Goal: Information Seeking & Learning: Learn about a topic

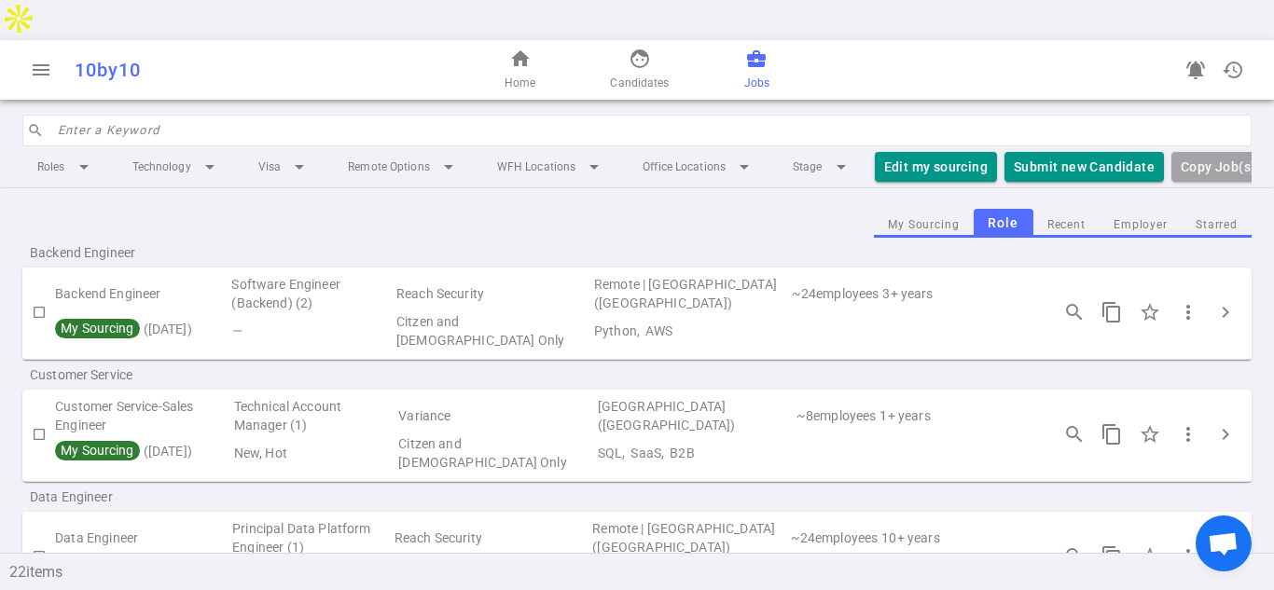
click at [754, 48] on span "business_center" at bounding box center [756, 59] width 22 height 22
click at [48, 150] on li "Roles arrow_drop_down" at bounding box center [66, 167] width 88 height 34
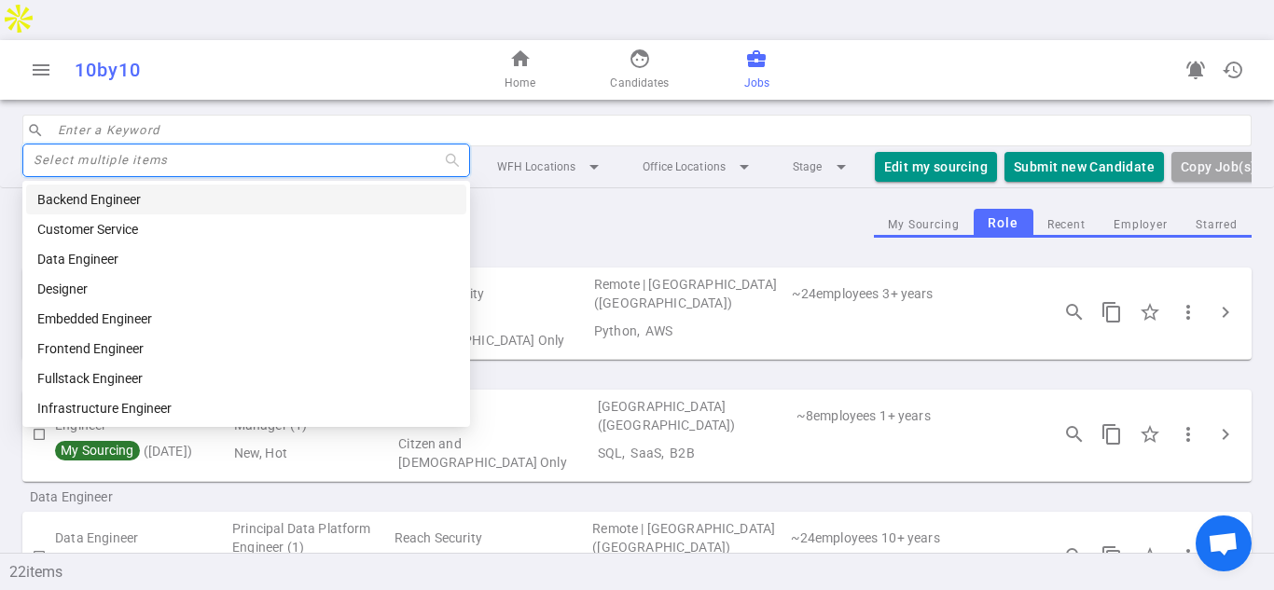
click at [103, 200] on div "Backend Engineer" at bounding box center [246, 199] width 418 height 21
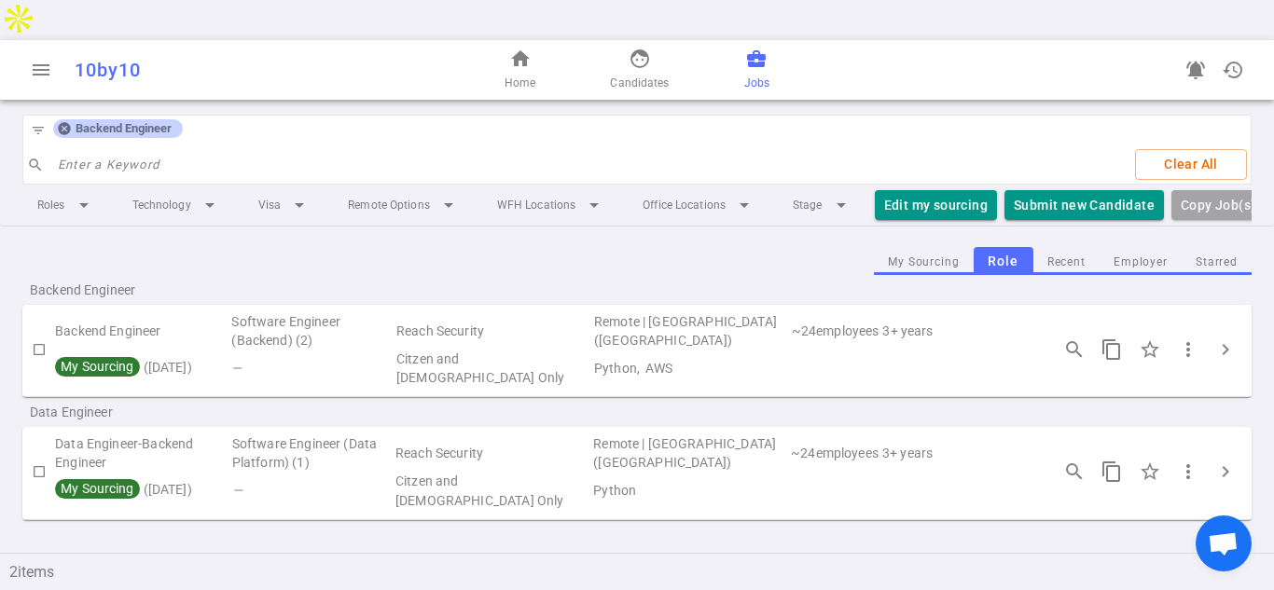
click at [89, 150] on input "search" at bounding box center [589, 165] width 1063 height 30
click at [400, 489] on div "Backend Engineer Backend Engineer Software Engineer (Backend) (2) Reach Securit…" at bounding box center [637, 427] width 1274 height 304
click at [603, 503] on div "Backend Engineer Backend Engineer Software Engineer (Backend) (2) Reach Securit…" at bounding box center [637, 427] width 1274 height 304
click at [62, 123] on icon at bounding box center [64, 129] width 12 height 12
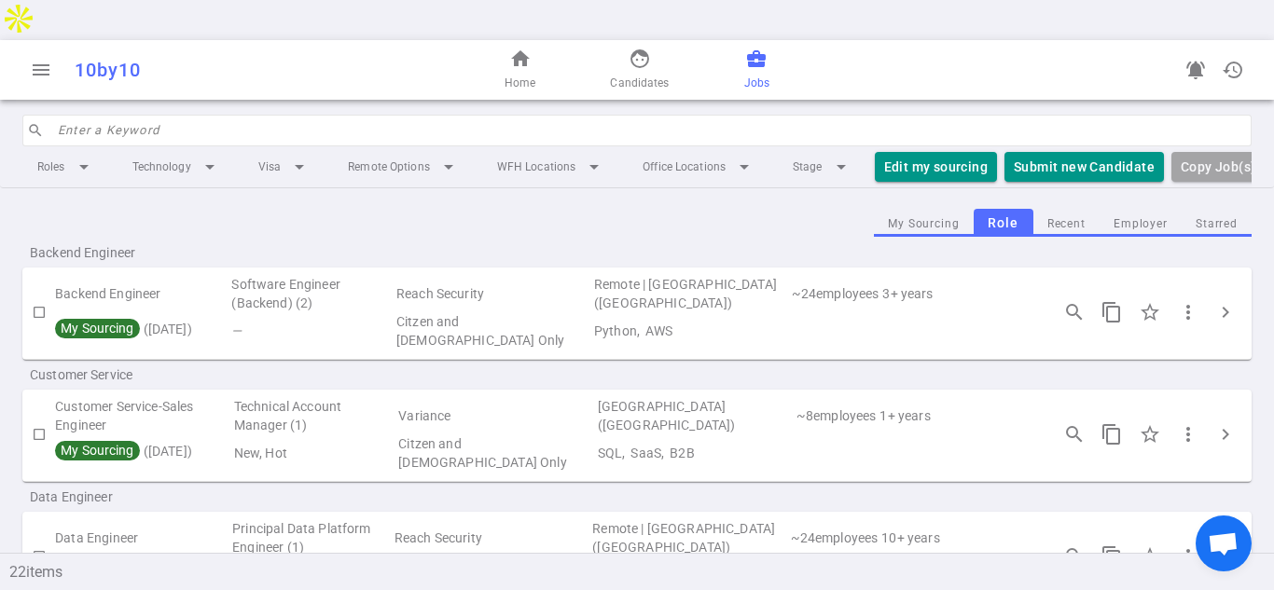
click at [78, 116] on input "search" at bounding box center [649, 131] width 1182 height 30
click at [73, 116] on input "search" at bounding box center [649, 131] width 1182 height 30
click at [91, 150] on li "Roles arrow_drop_down" at bounding box center [66, 167] width 88 height 34
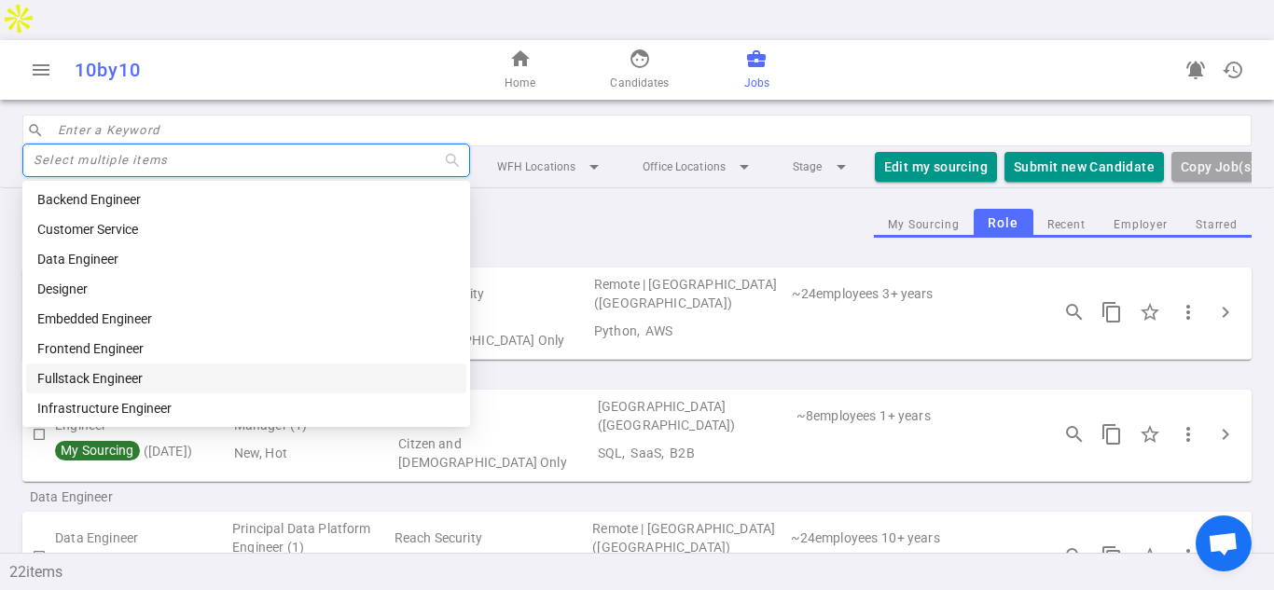
click at [117, 372] on div "Fullstack Engineer" at bounding box center [246, 378] width 418 height 21
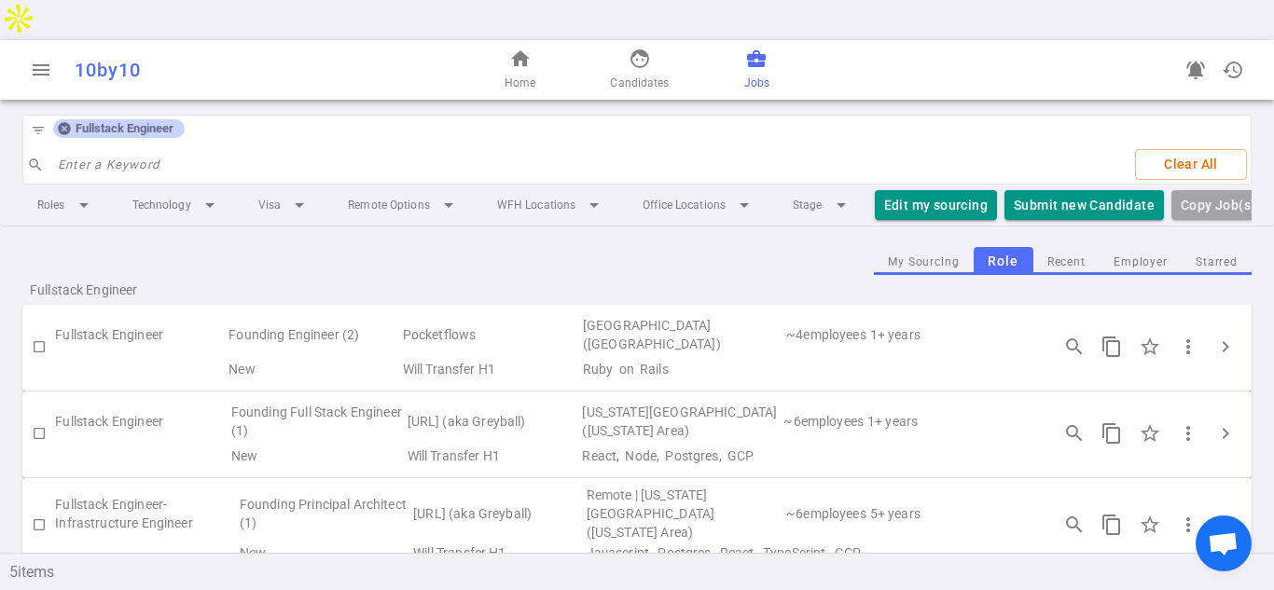
click at [743, 247] on div "My Sourcing Role Recent Employer Starred" at bounding box center [636, 261] width 1229 height 29
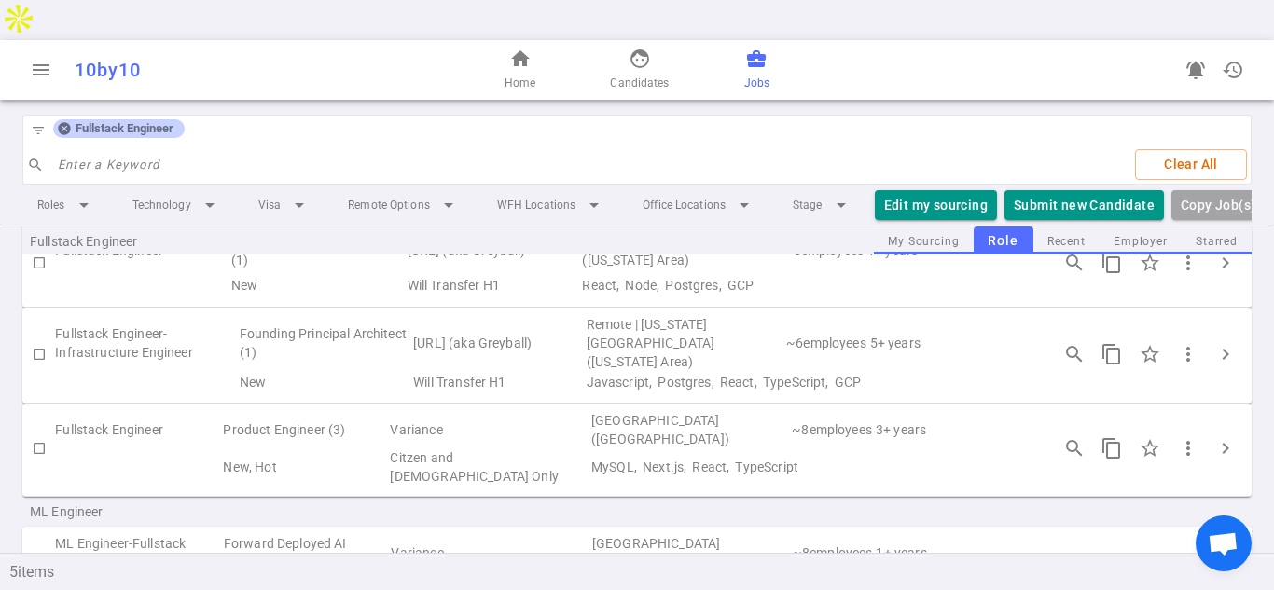
scroll to position [198, 0]
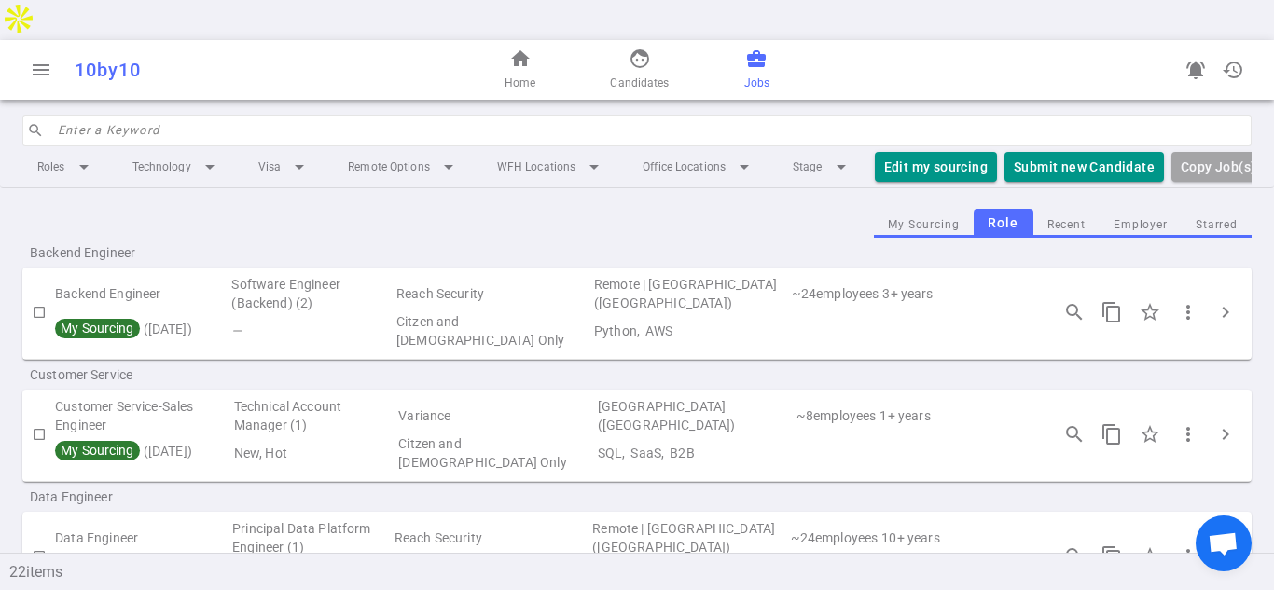
click at [149, 116] on input "search" at bounding box center [649, 131] width 1182 height 30
click at [163, 116] on input "search" at bounding box center [649, 131] width 1182 height 30
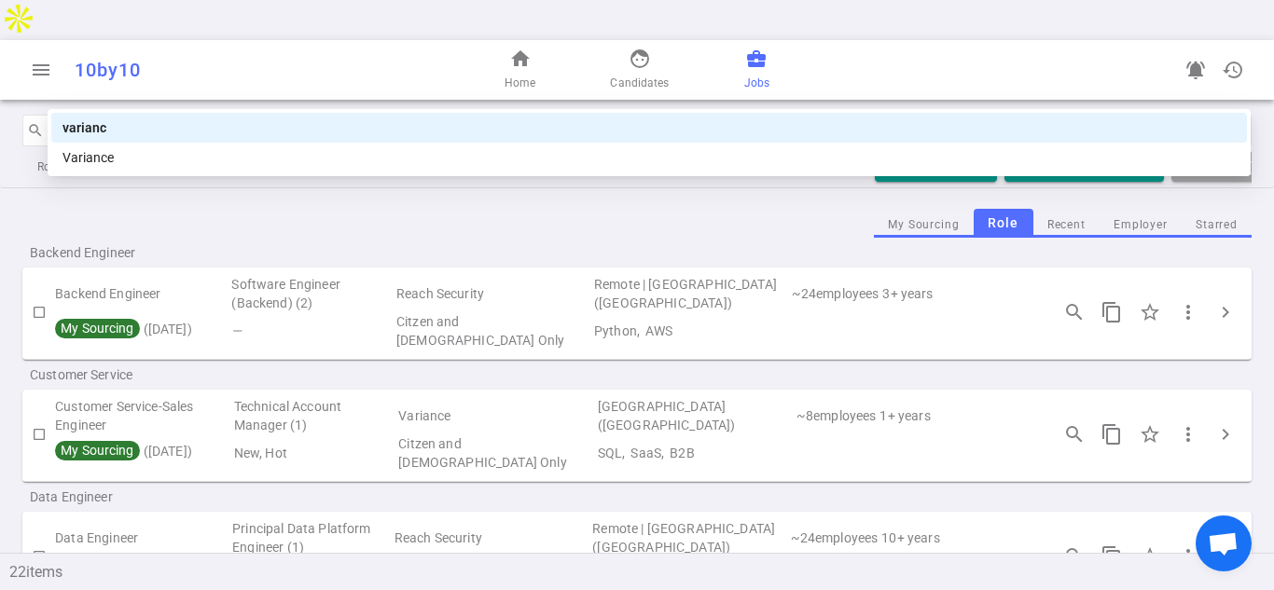
type input "variance"
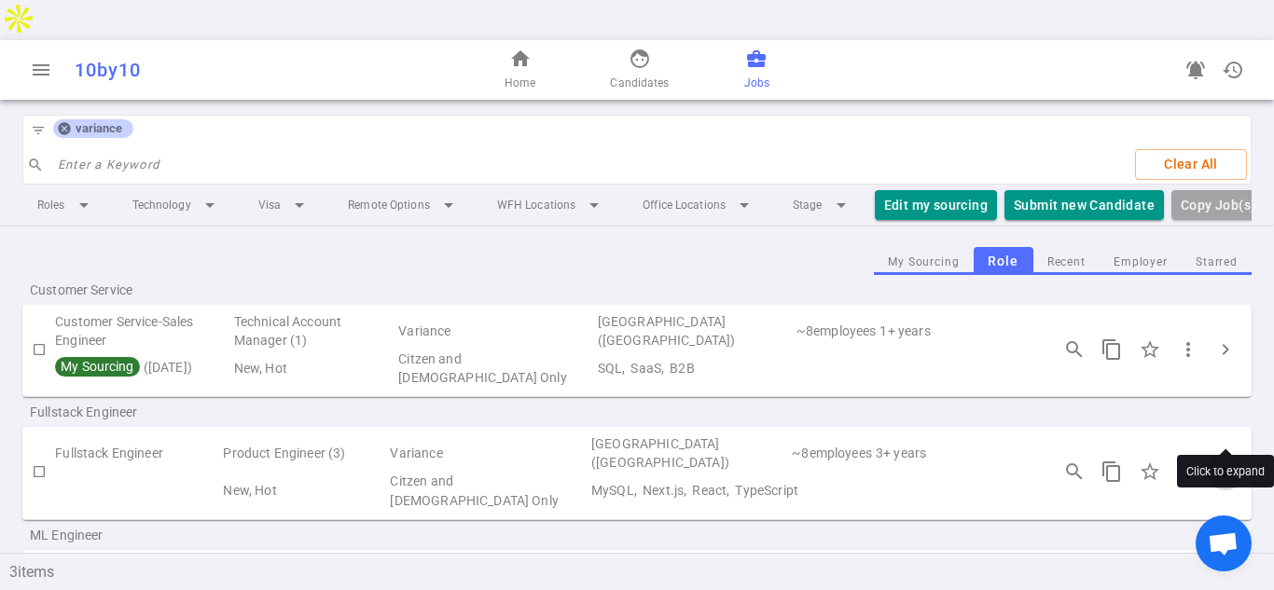
click at [1229, 461] on span "chevron_right" at bounding box center [1225, 472] width 22 height 22
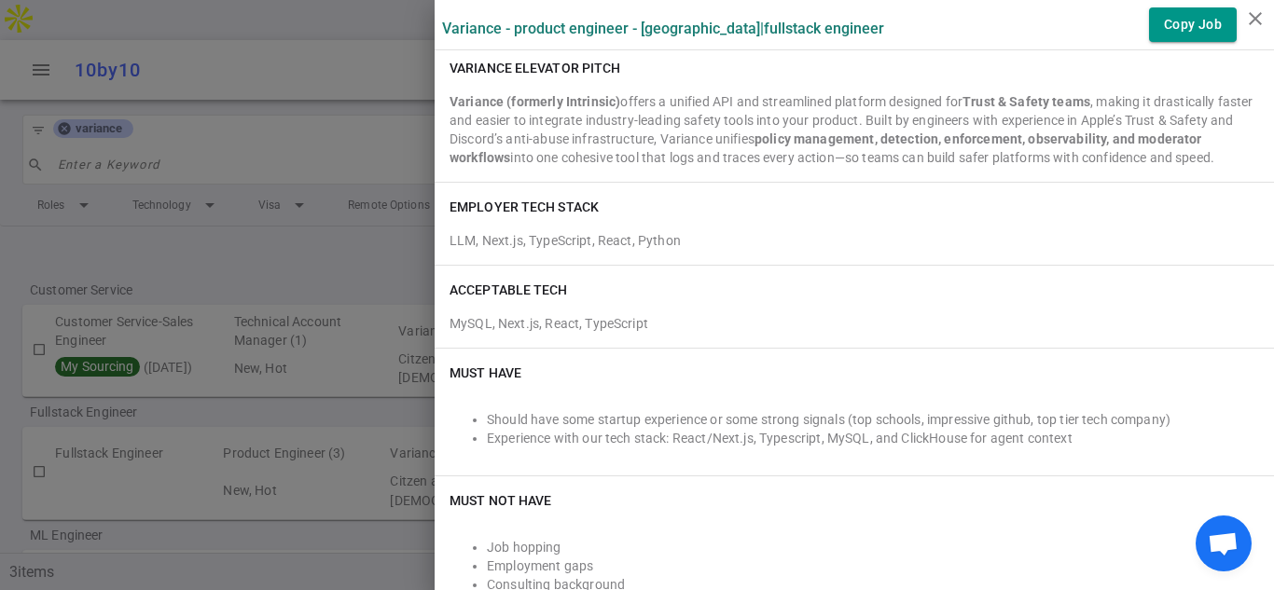
scroll to position [294, 0]
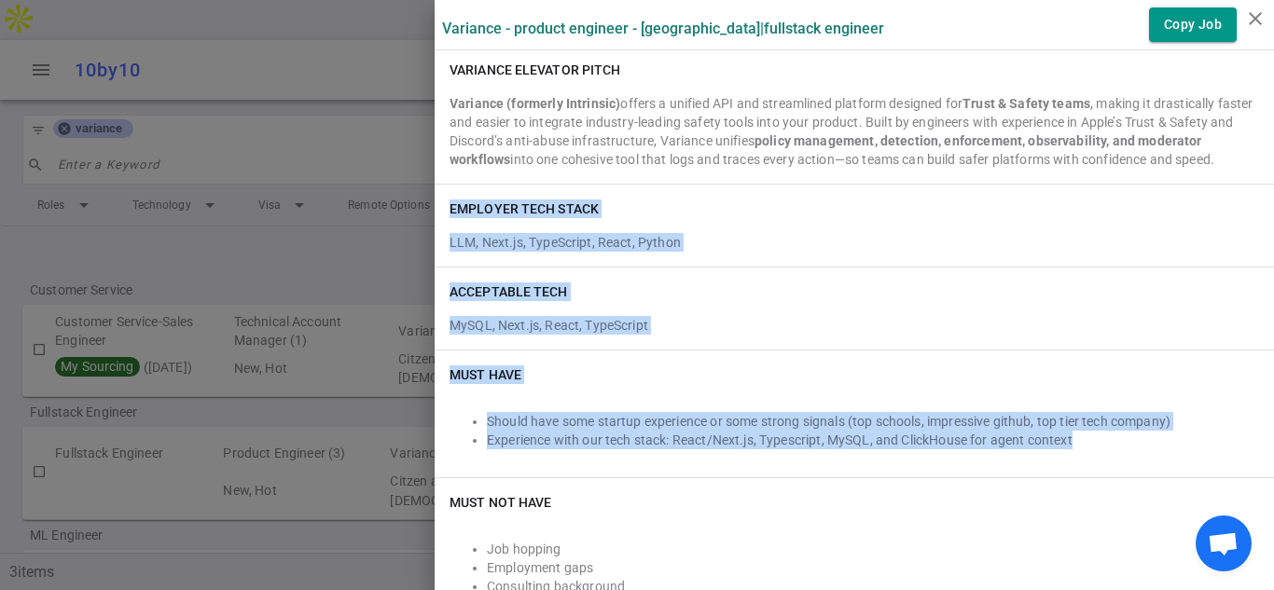
drag, startPoint x: 448, startPoint y: 207, endPoint x: 1096, endPoint y: 468, distance: 698.6
copy div "EMPLOYER TECH STACK LLM, Next.js, TypeScript, React, Python ACCEPTABLE TECH MyS…"
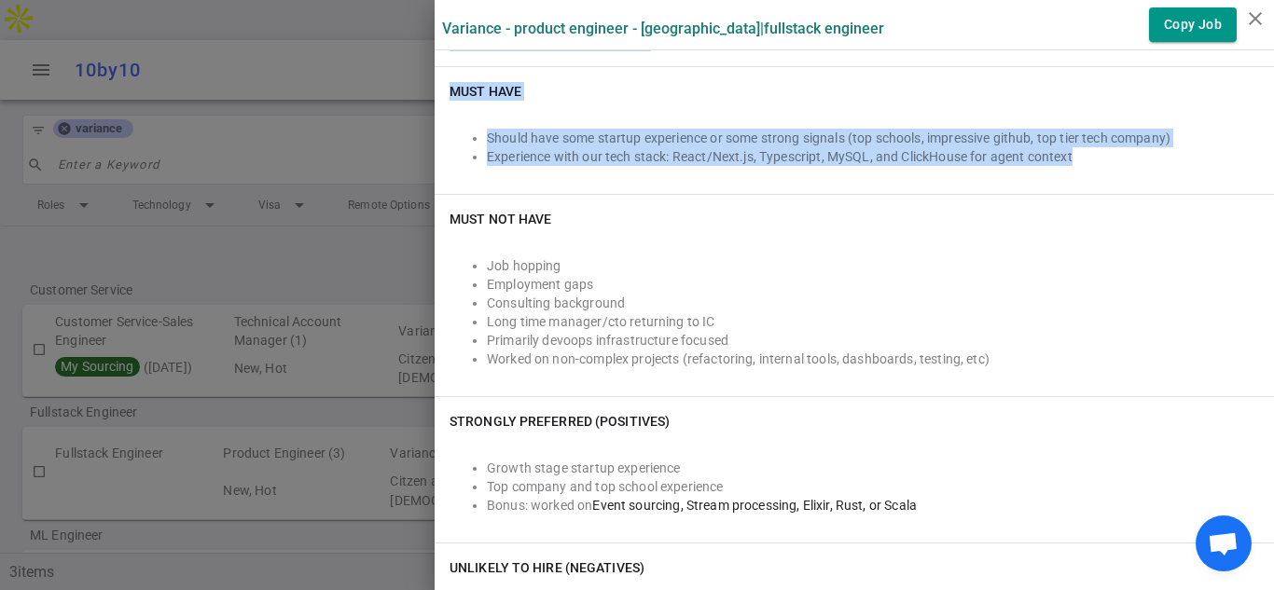
scroll to position [591, 0]
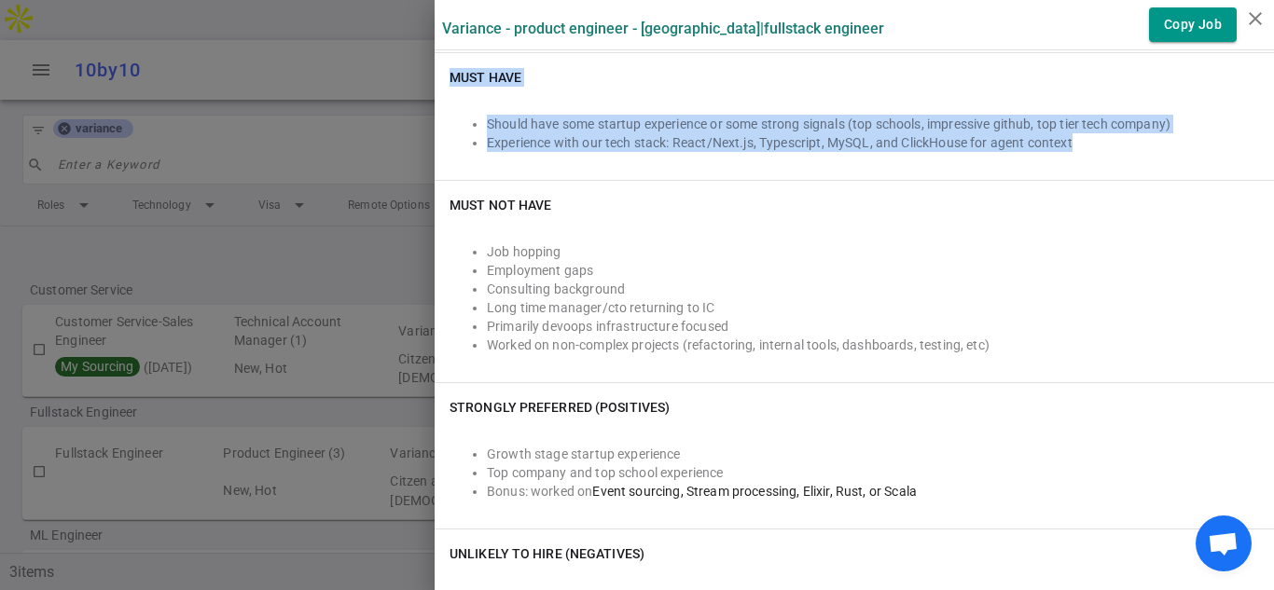
copy div "EMPLOYER TECH STACK LLM, Next.js, TypeScript, React, Python ACCEPTABLE TECH MyS…"
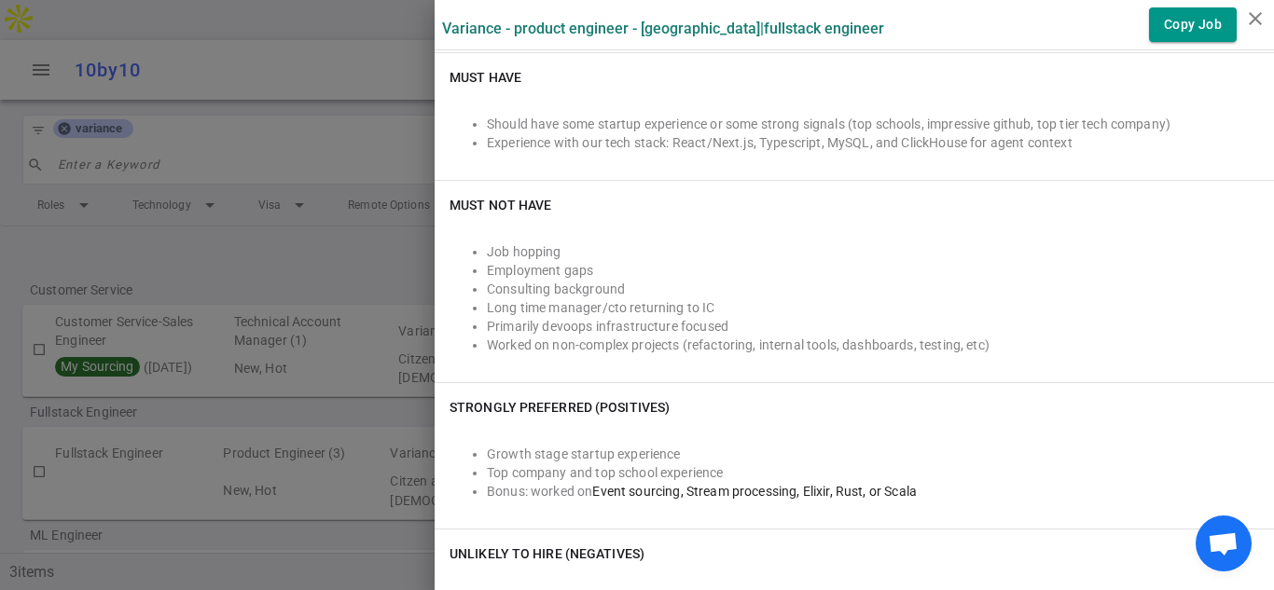
click at [1204, 320] on li "Primarily devoops infrastructure focused" at bounding box center [873, 326] width 772 height 19
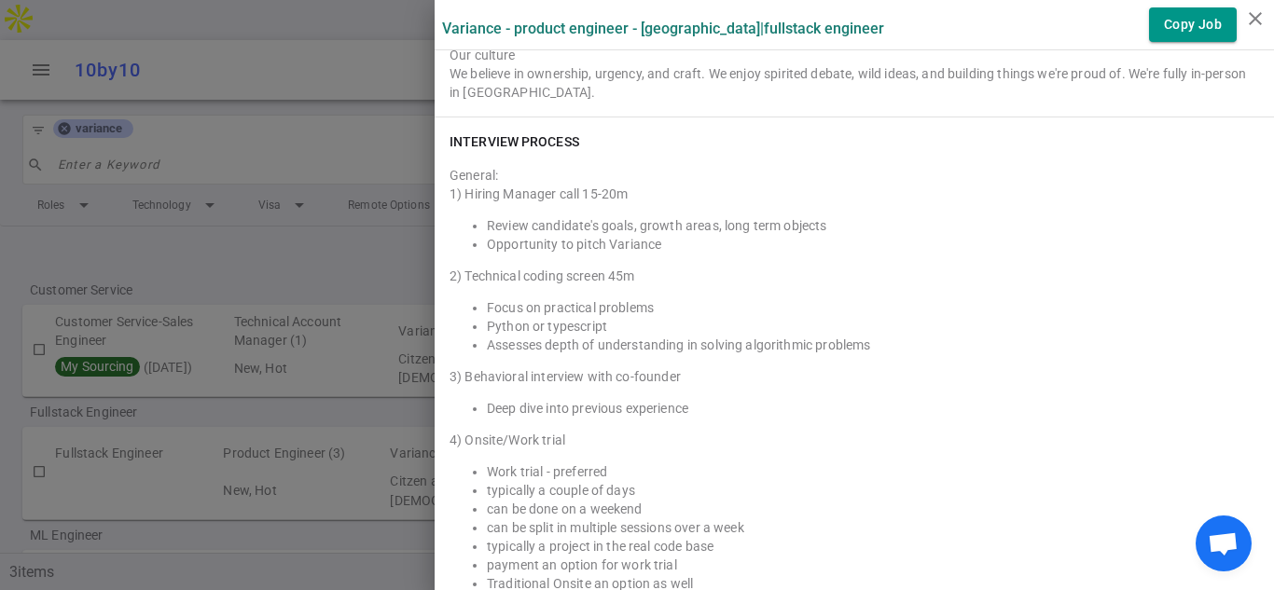
scroll to position [1822, 0]
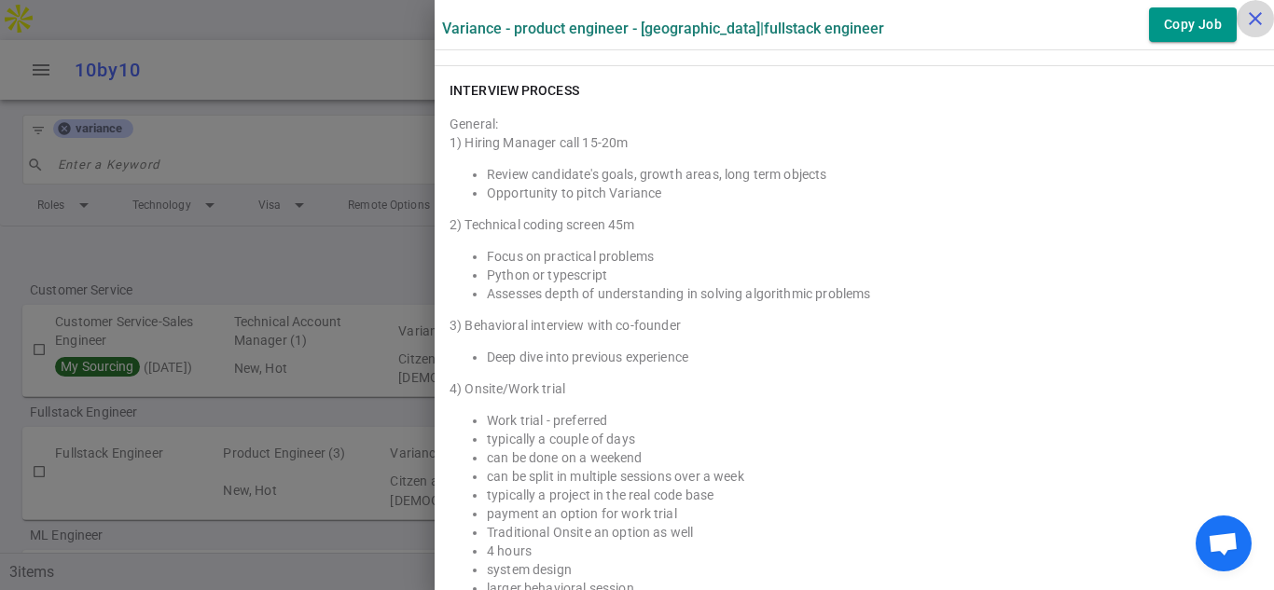
click at [1254, 15] on icon "close" at bounding box center [1255, 18] width 22 height 22
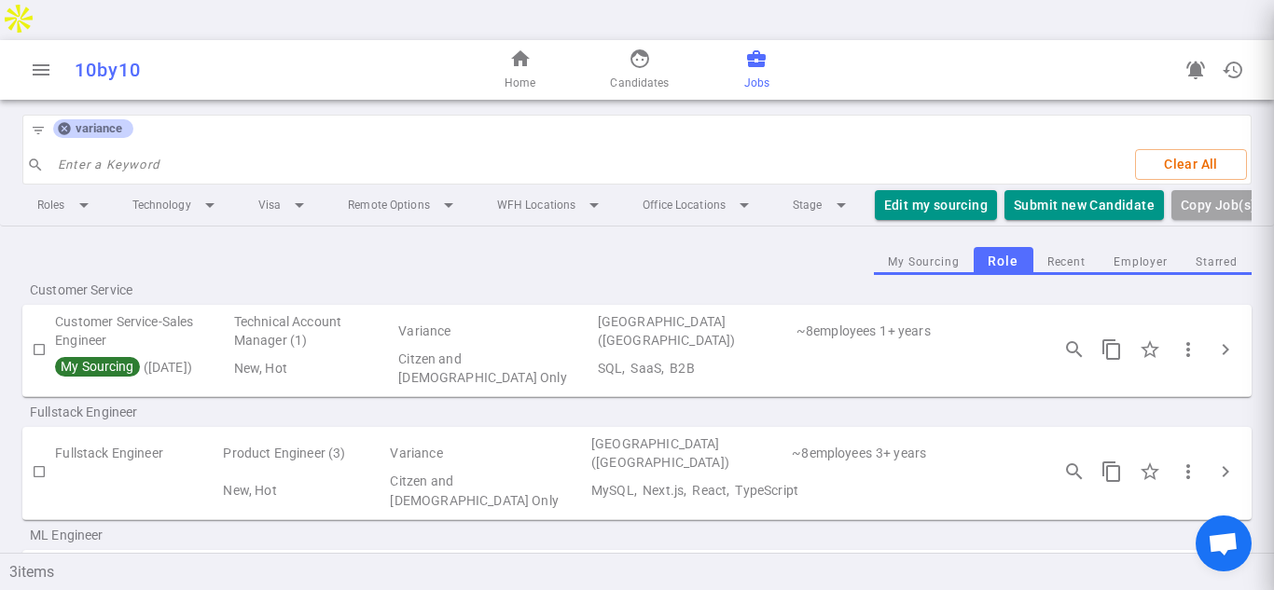
scroll to position [0, 0]
click at [522, 48] on span "home" at bounding box center [520, 59] width 22 height 22
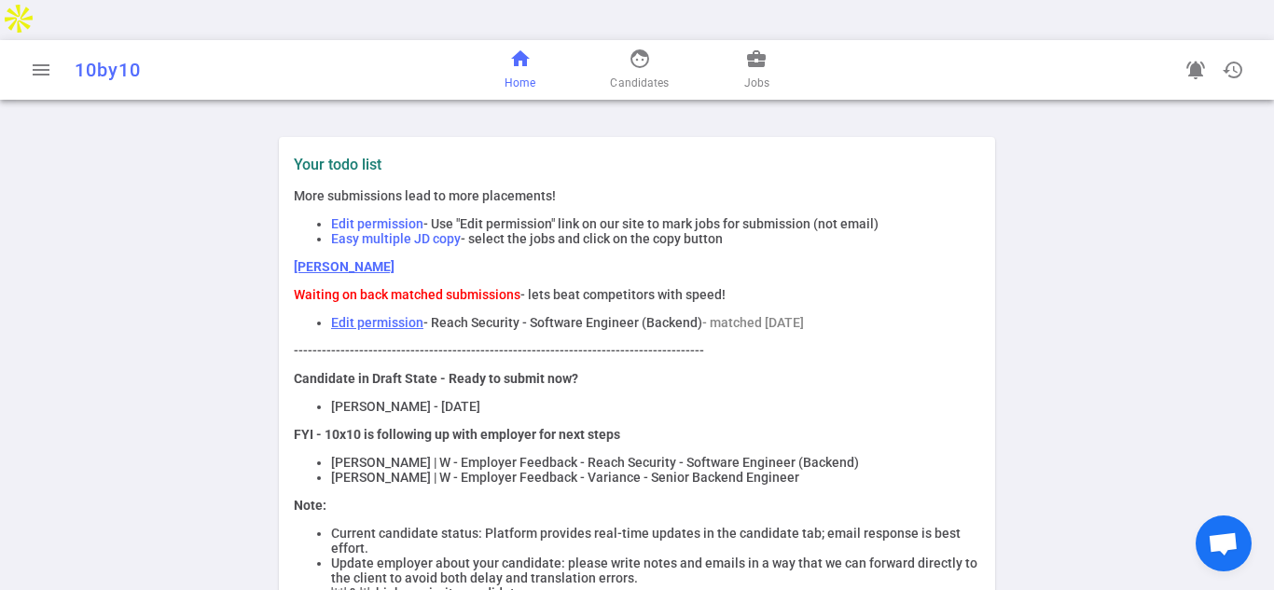
click at [969, 231] on li "Easy multiple JD copy - select the jobs and click on the copy button" at bounding box center [655, 238] width 649 height 15
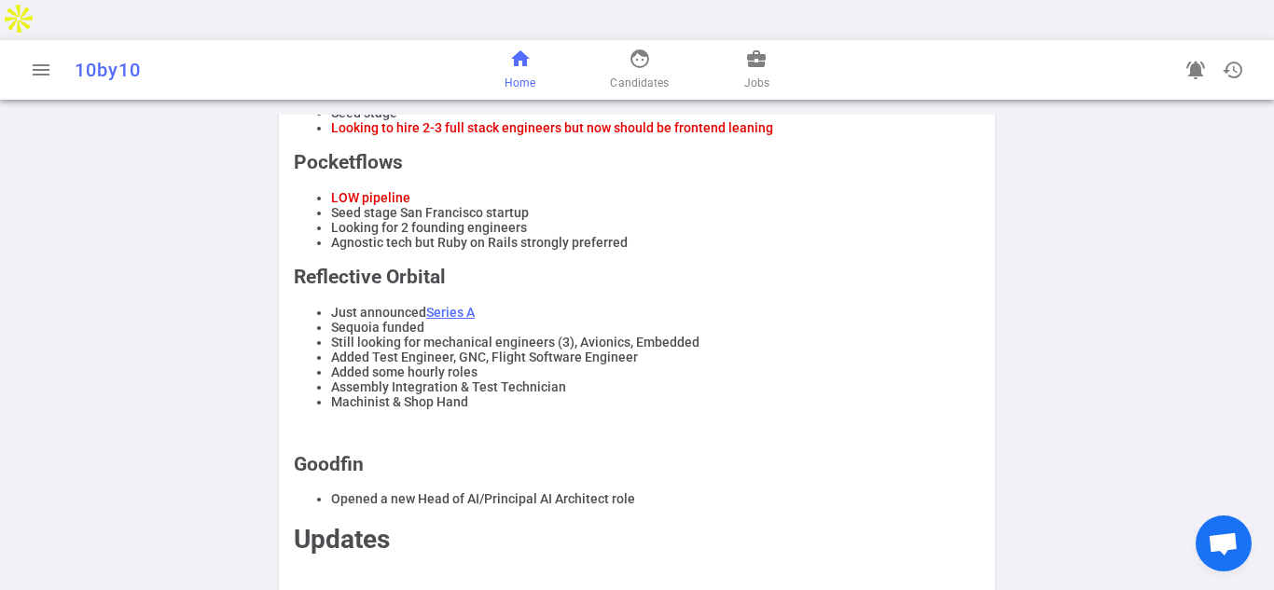
scroll to position [1426, 0]
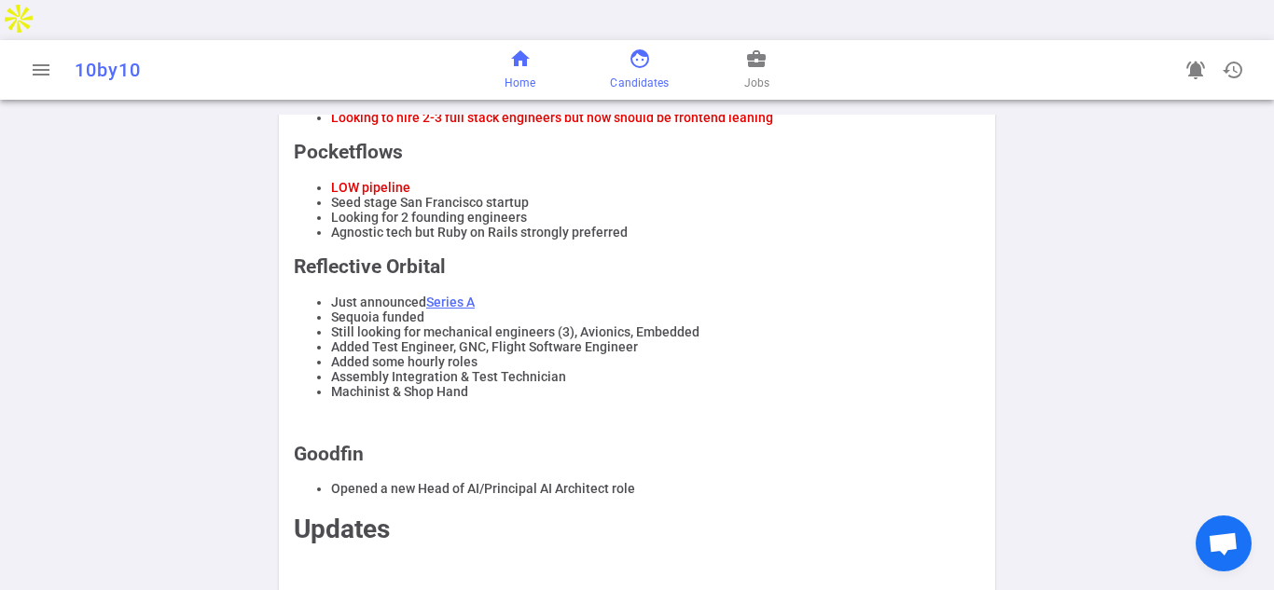
click at [622, 74] on span "Candidates" at bounding box center [639, 83] width 59 height 19
